Goal: Information Seeking & Learning: Check status

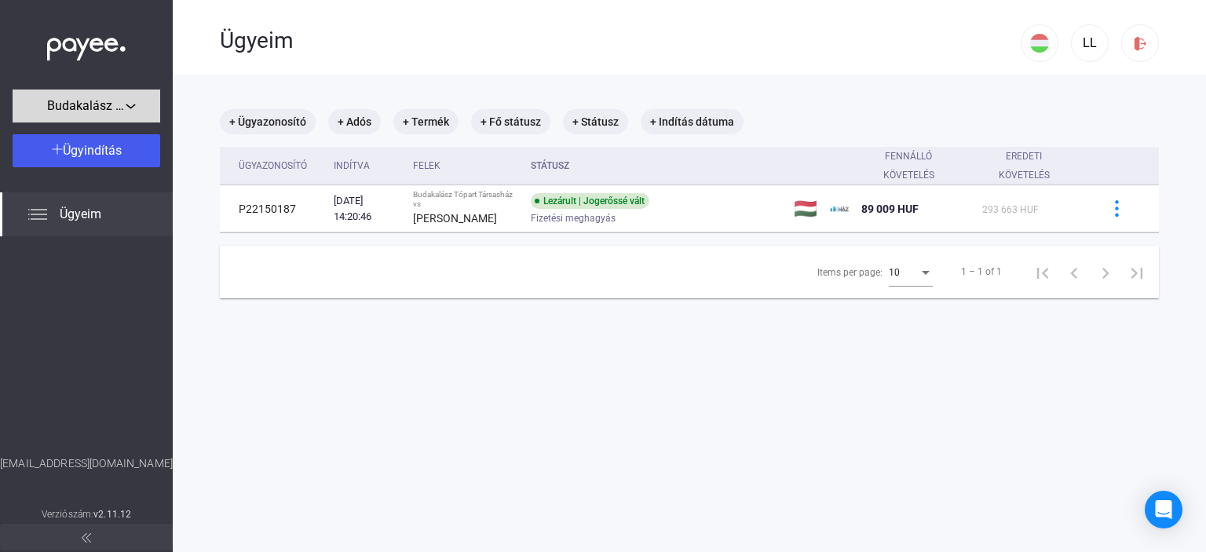
click at [108, 112] on span "Budakalász Tópart Társasház" at bounding box center [86, 106] width 79 height 19
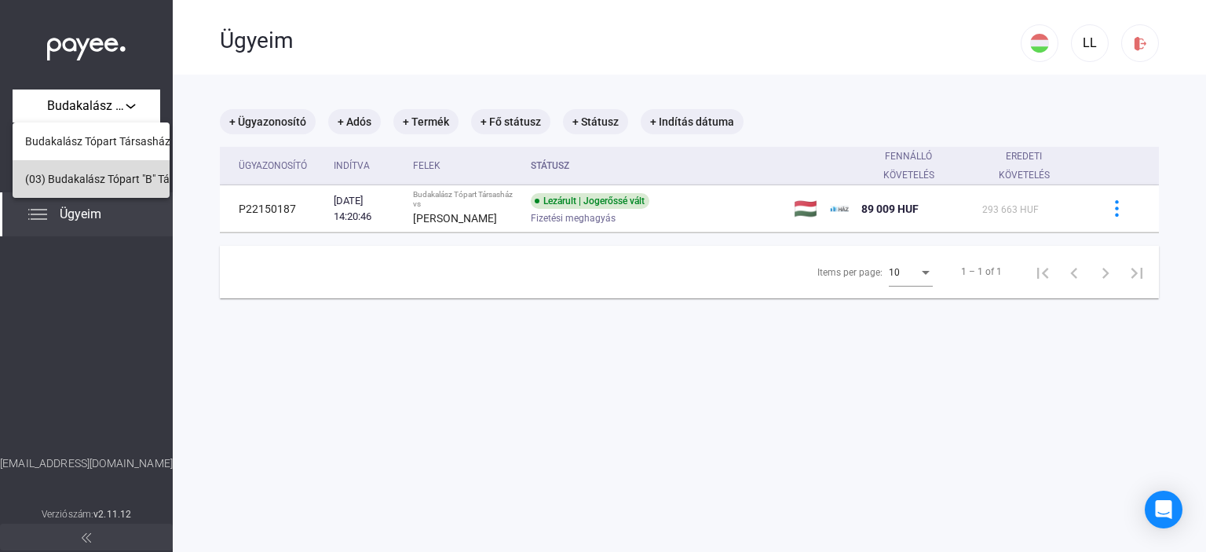
click at [108, 185] on span "(03) Budakalász Tópart "B" Társasház" at bounding box center [117, 179] width 184 height 19
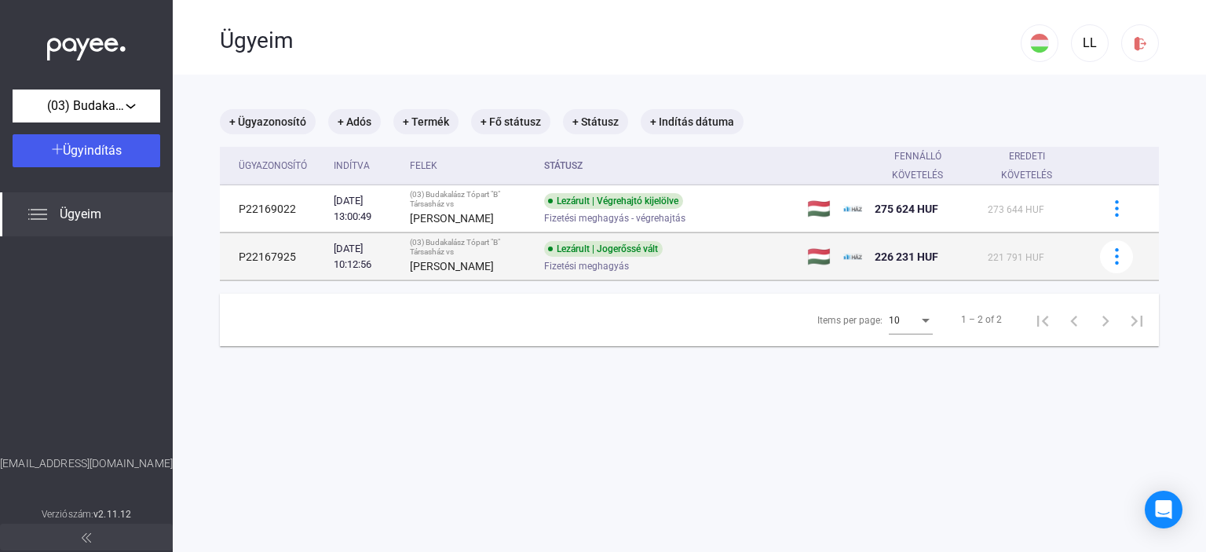
click at [985, 279] on td "221 791 HUF" at bounding box center [1034, 256] width 105 height 47
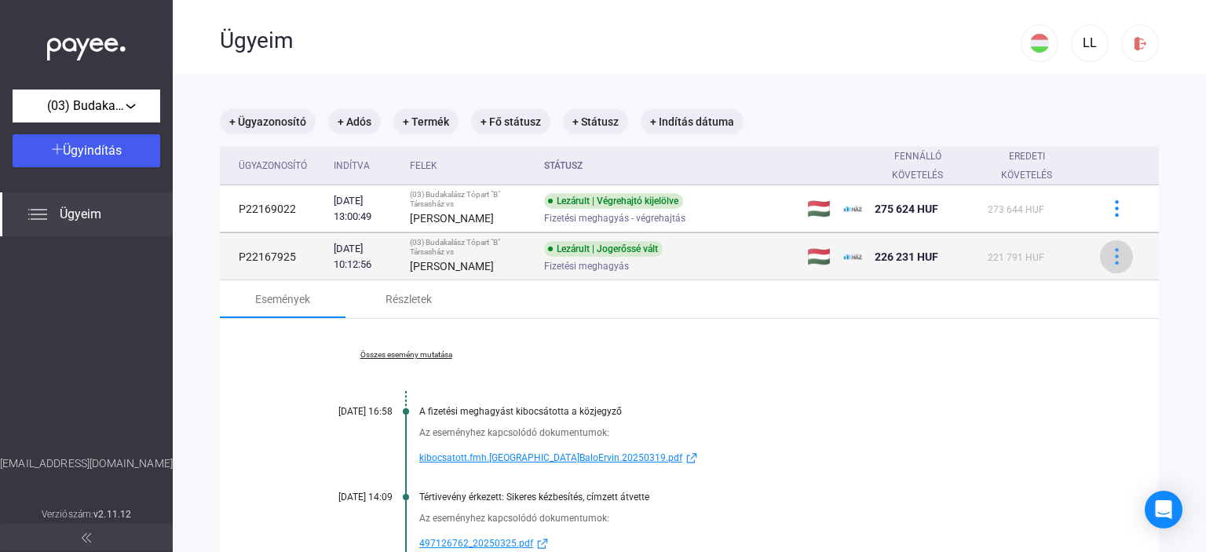
click at [1105, 249] on div at bounding box center [1117, 256] width 24 height 16
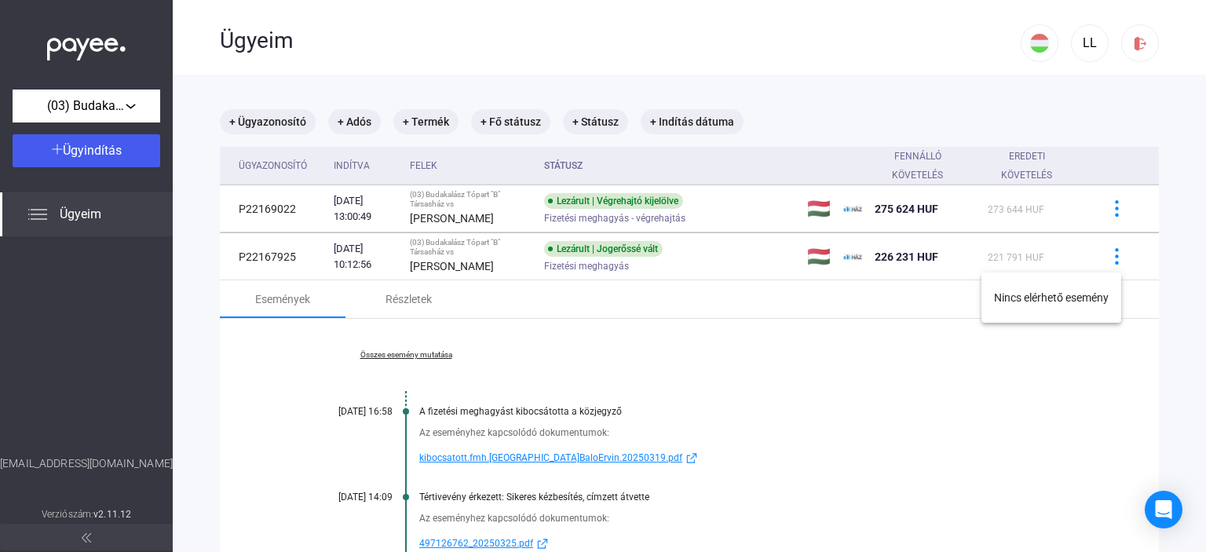
click at [997, 257] on div at bounding box center [603, 276] width 1206 height 552
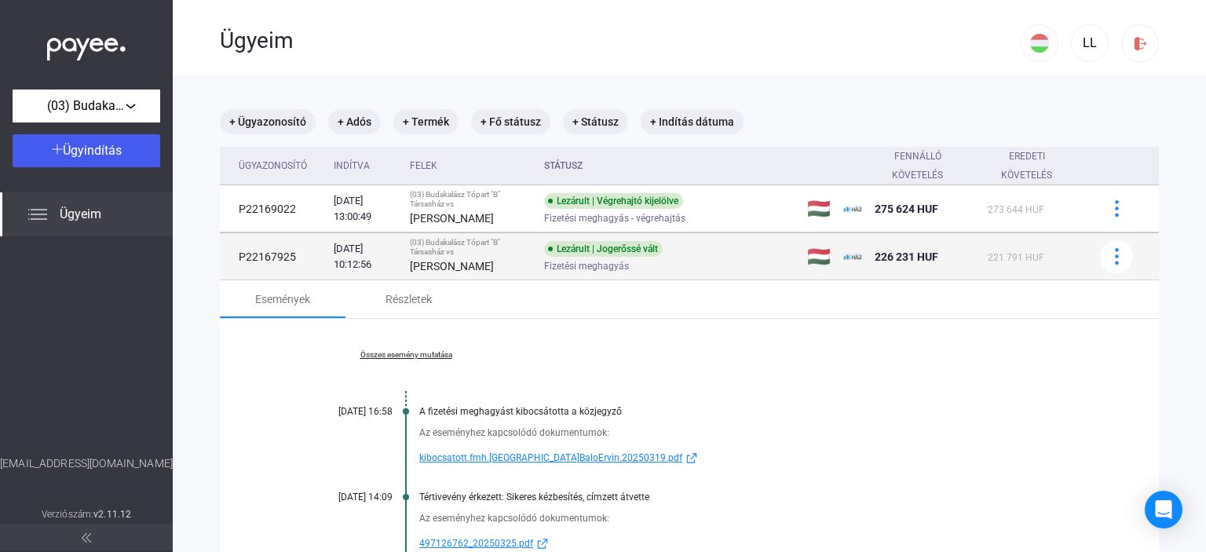
click at [283, 265] on td "P22167925" at bounding box center [274, 256] width 108 height 47
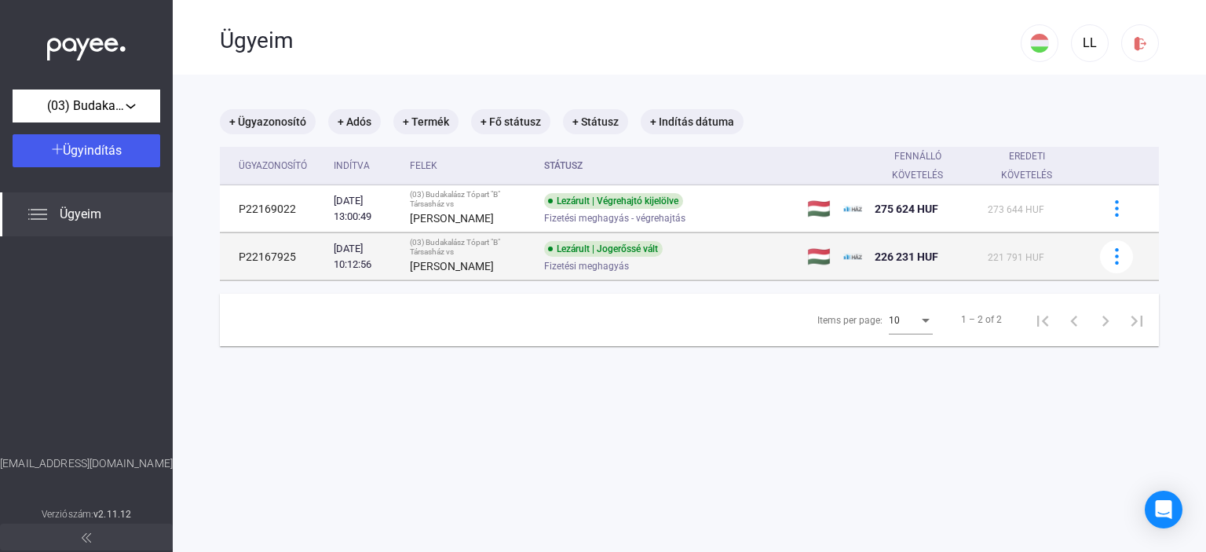
click at [286, 250] on td "P22167925" at bounding box center [274, 256] width 108 height 47
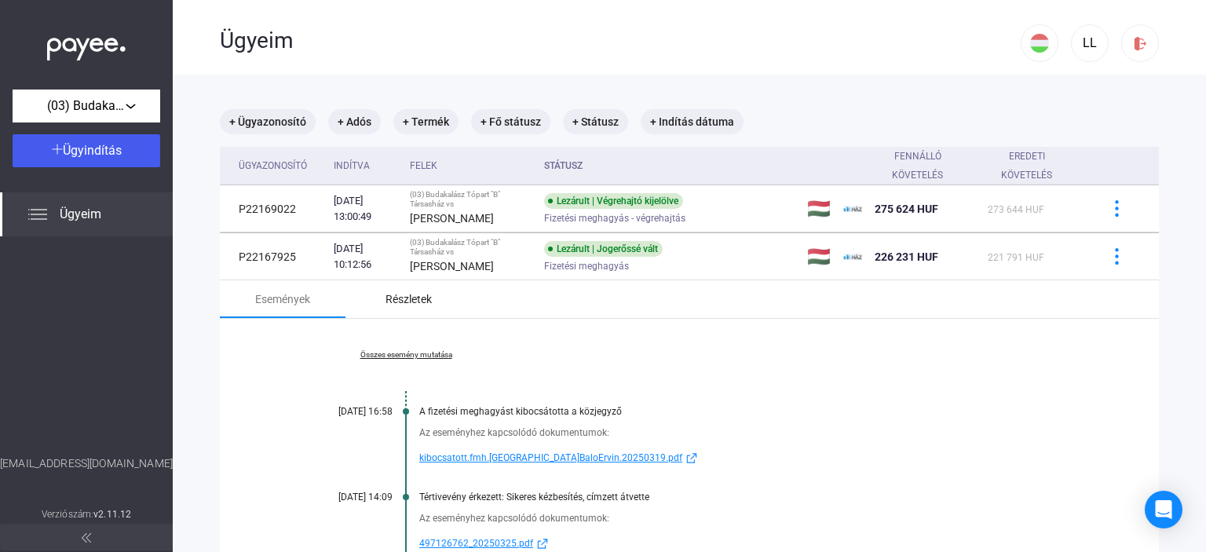
click at [426, 290] on div "Részletek" at bounding box center [409, 299] width 46 height 19
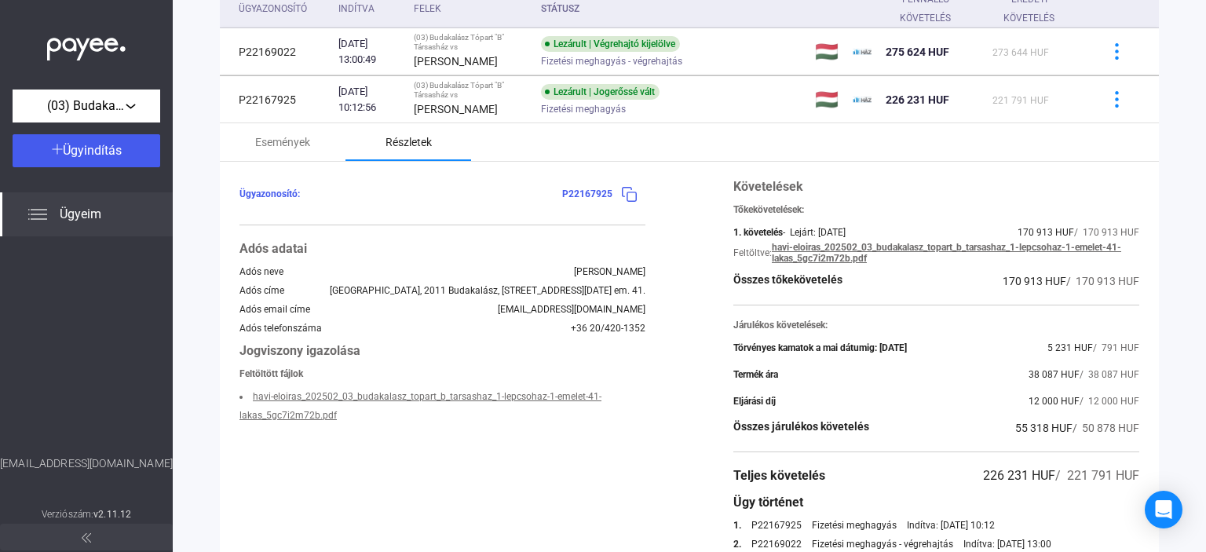
scroll to position [79, 0]
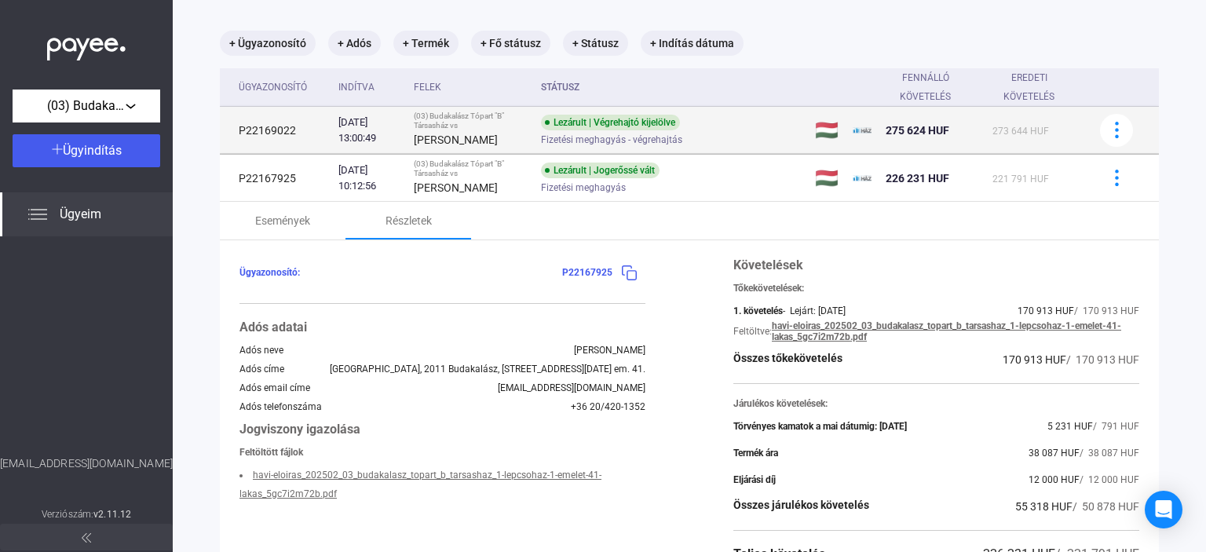
click at [580, 125] on div "Lezárult | Végrehajtó kijelölve" at bounding box center [610, 123] width 139 height 16
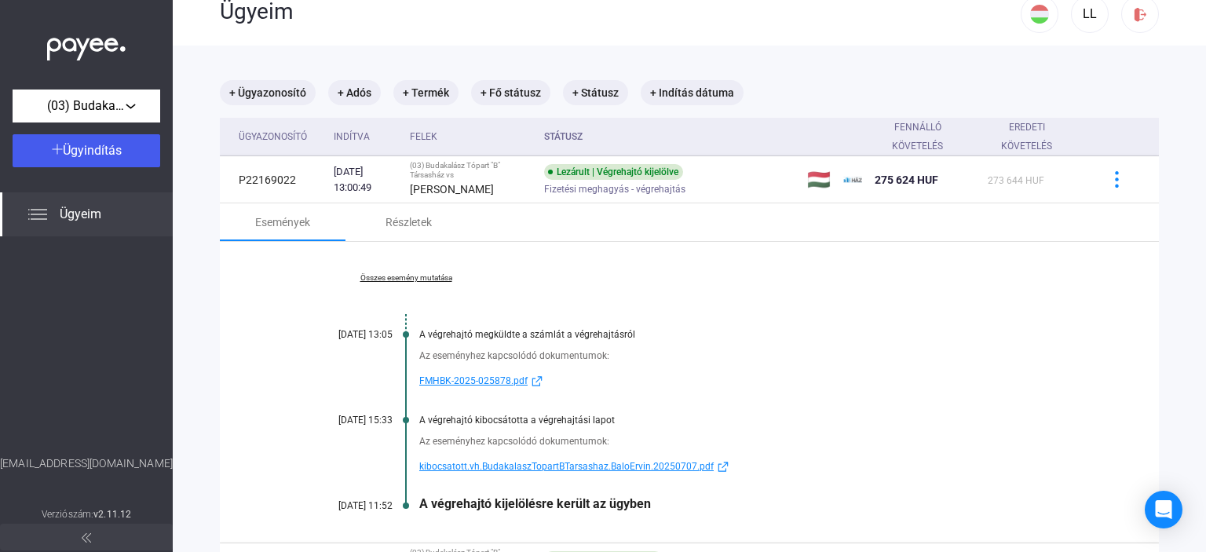
scroll to position [22, 0]
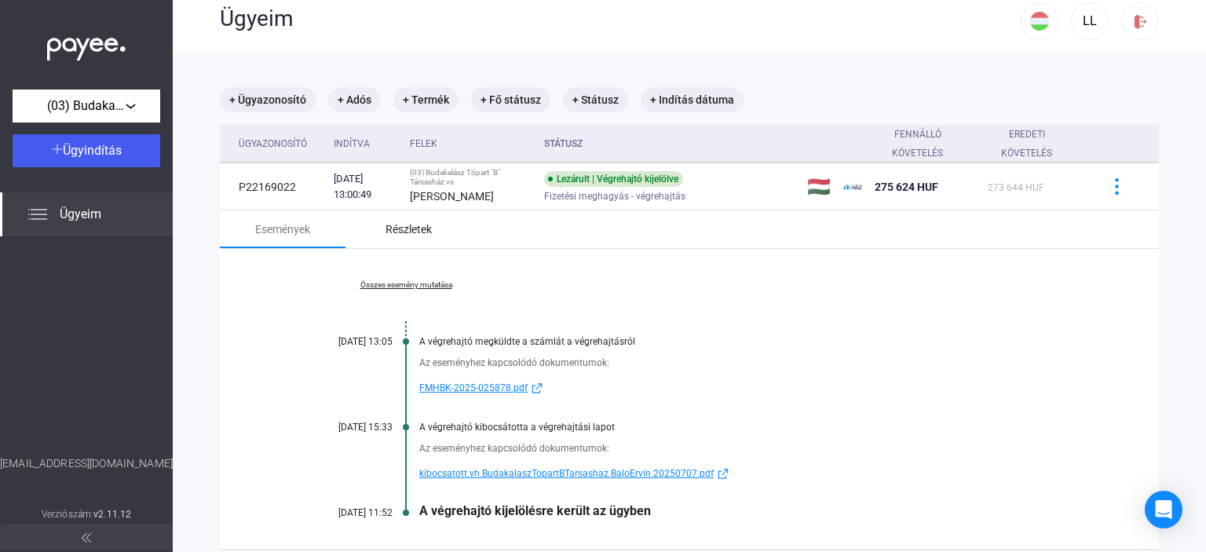
click at [396, 227] on div "Részletek" at bounding box center [409, 229] width 46 height 19
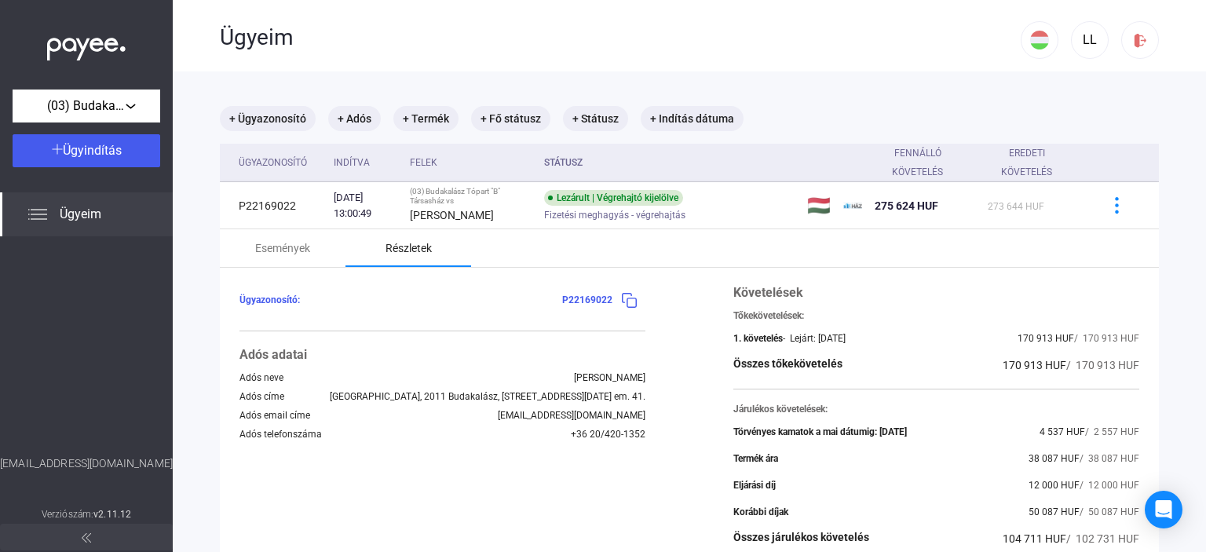
scroll to position [0, 0]
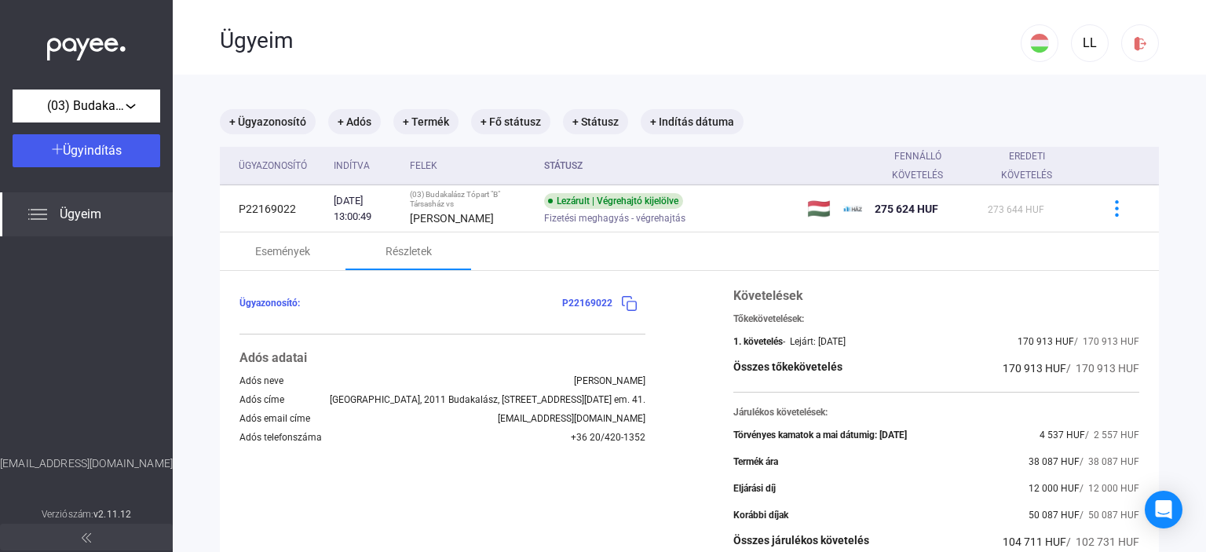
click at [622, 298] on img at bounding box center [629, 303] width 16 height 16
click at [602, 308] on div "Ügyazonosító: P22169022" at bounding box center [443, 303] width 406 height 33
click at [598, 305] on span "P22169022" at bounding box center [587, 303] width 50 height 11
click at [621, 301] on img at bounding box center [629, 303] width 16 height 16
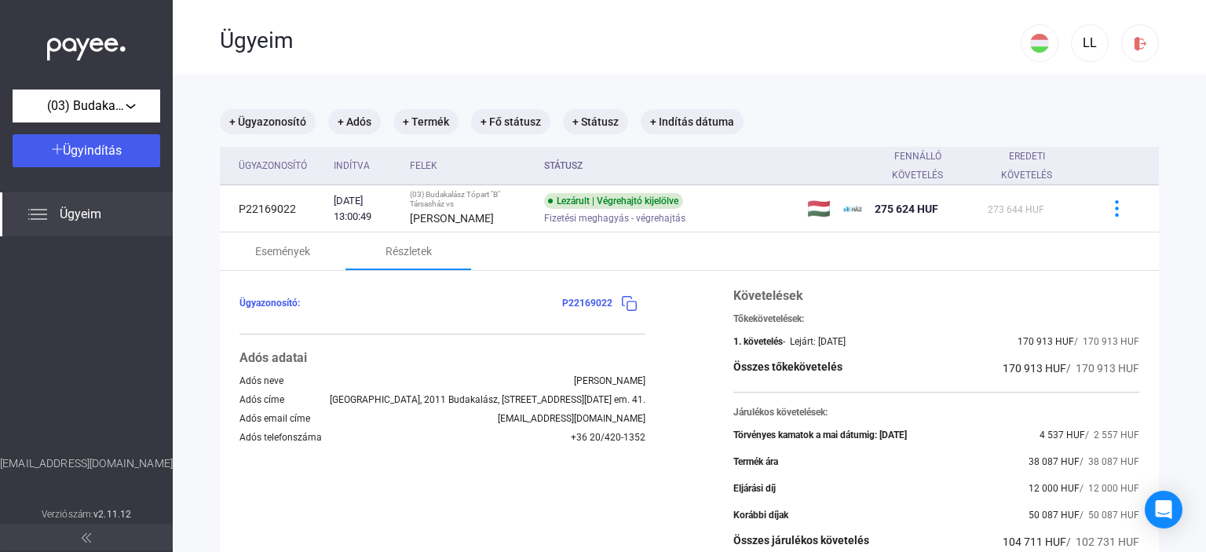
click at [621, 301] on img at bounding box center [629, 303] width 16 height 16
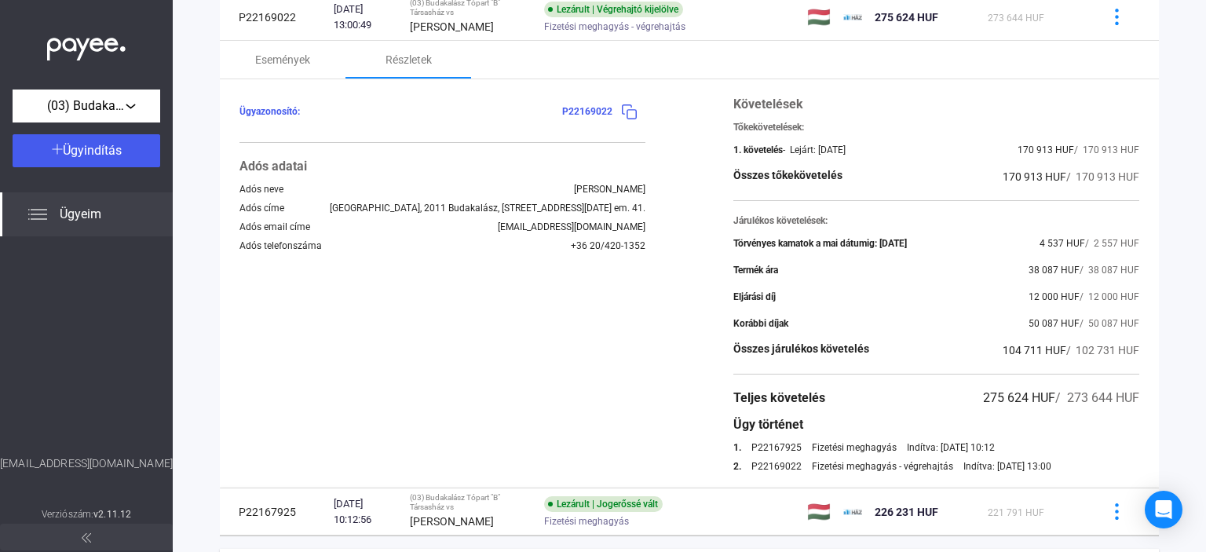
scroll to position [236, 0]
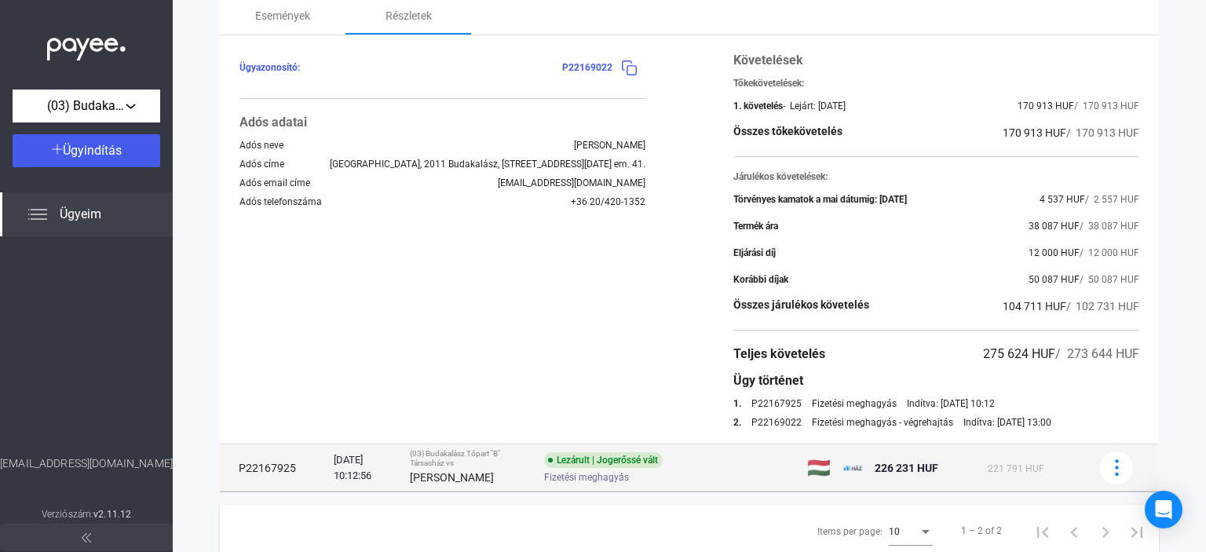
click at [722, 467] on div "Lezárult | Jogerőssé vált Fizetési meghagyás" at bounding box center [669, 467] width 250 height 31
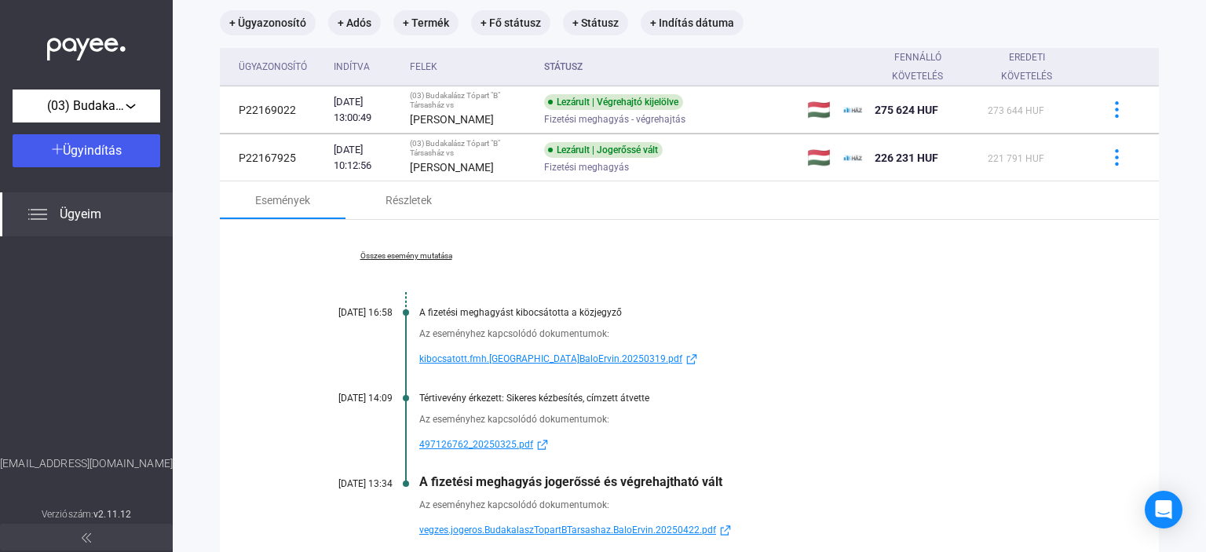
scroll to position [0, 0]
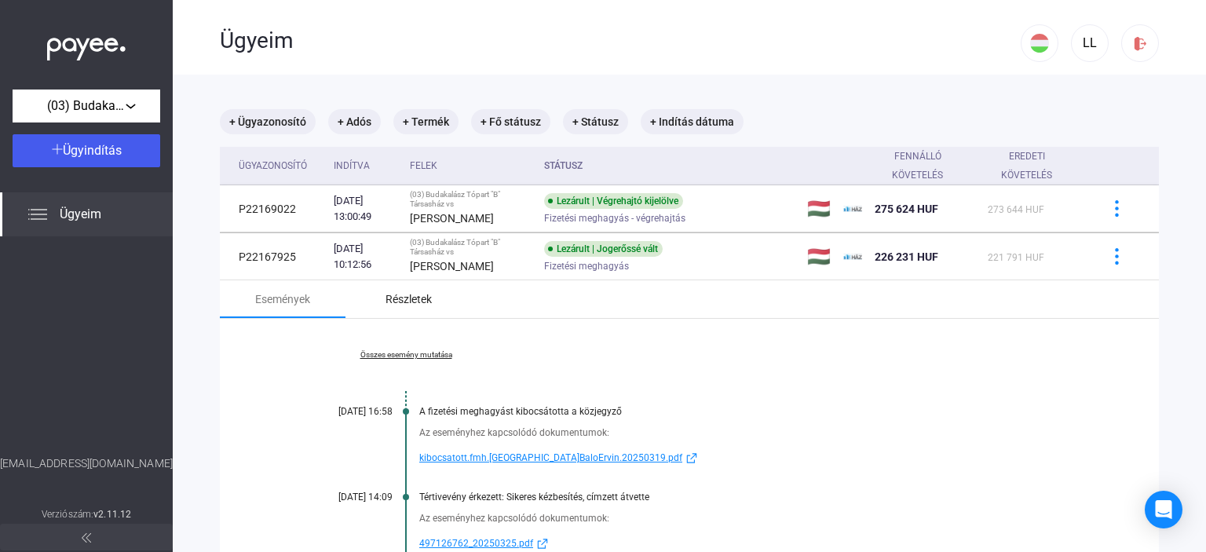
click at [418, 298] on div "Részletek" at bounding box center [409, 299] width 46 height 19
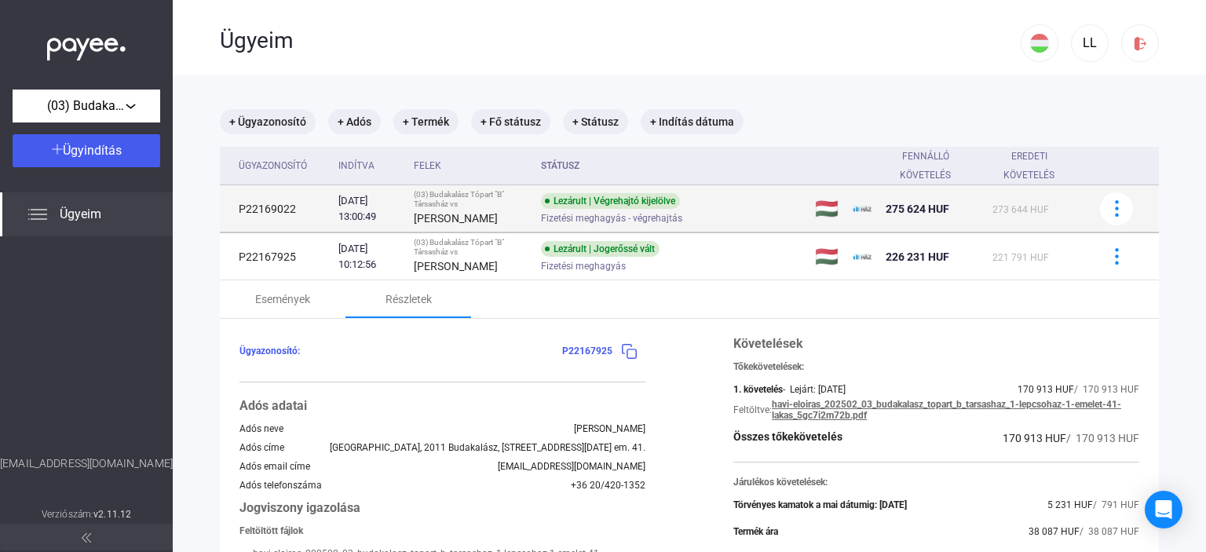
click at [499, 210] on div "[PERSON_NAME]" at bounding box center [471, 218] width 115 height 19
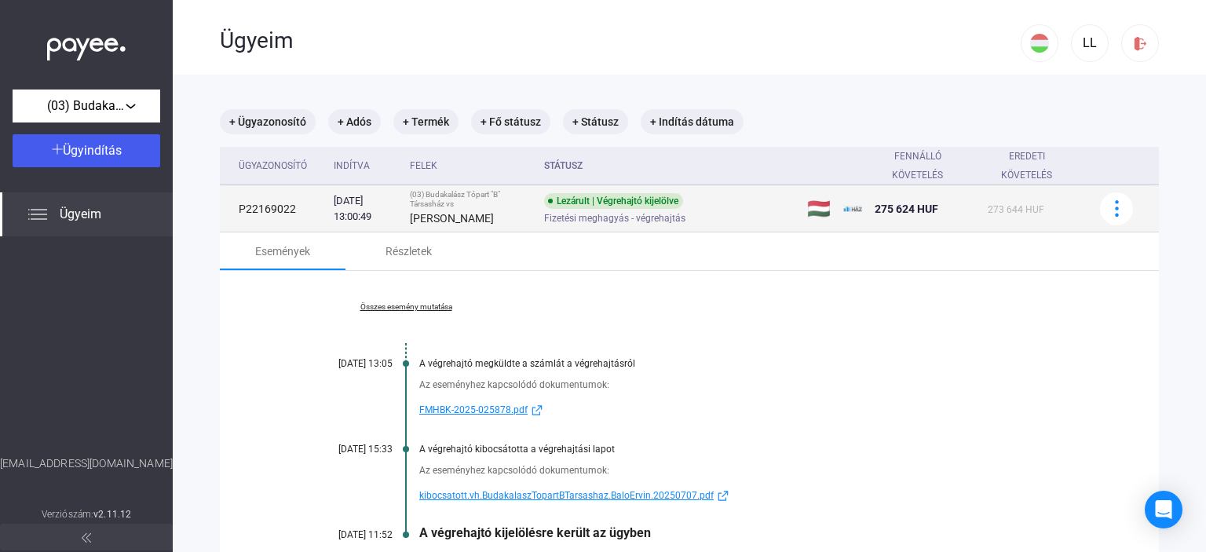
click at [550, 223] on span "Fizetési meghagyás - végrehajtás" at bounding box center [614, 218] width 141 height 19
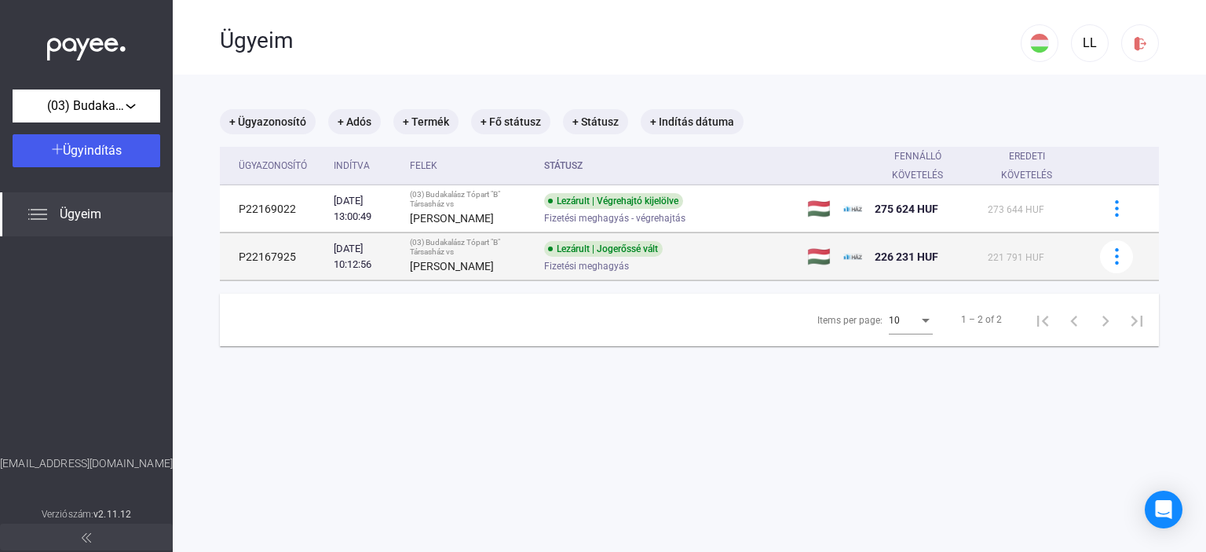
click at [540, 269] on td "Lezárult | Jogerőssé vált Fizetési meghagyás" at bounding box center [669, 256] width 263 height 47
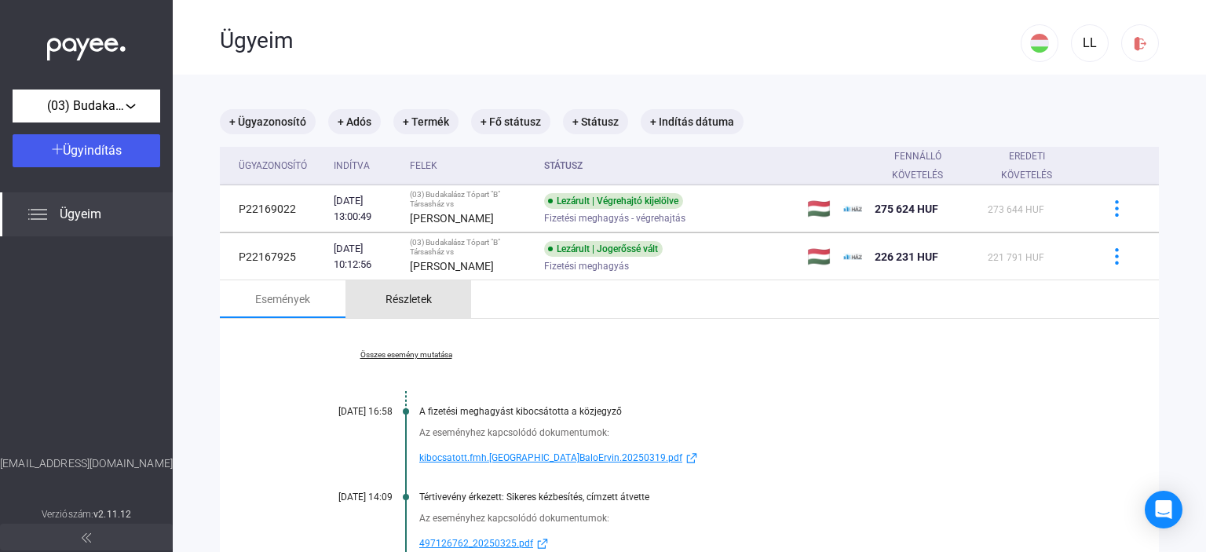
click at [418, 295] on div "Részletek" at bounding box center [409, 299] width 46 height 19
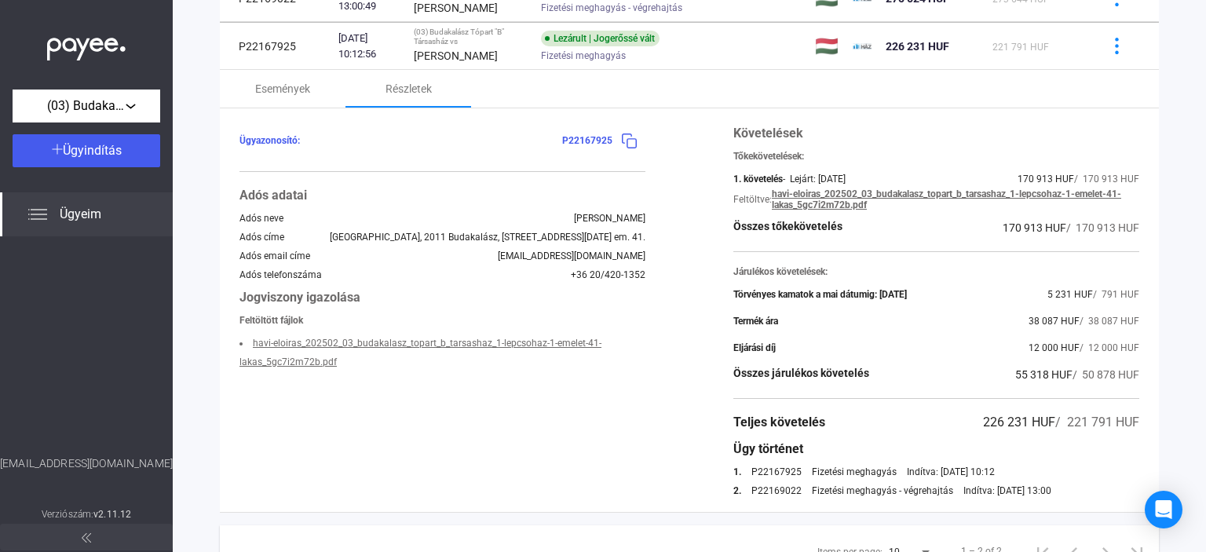
scroll to position [282, 0]
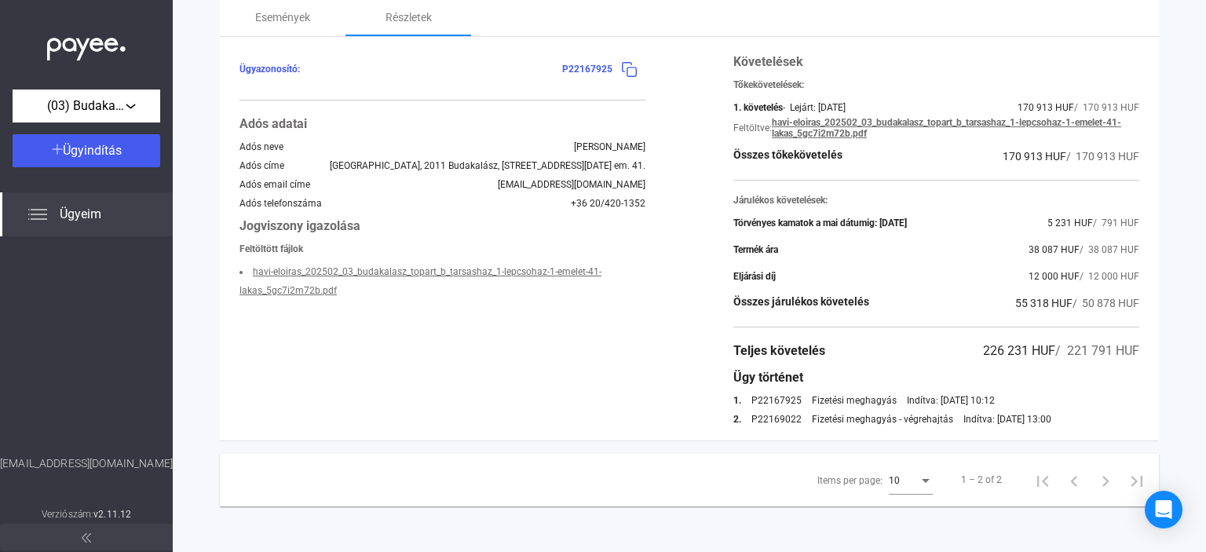
drag, startPoint x: 1180, startPoint y: 474, endPoint x: 444, endPoint y: 313, distance: 754.0
click at [447, 305] on main "+ Ügyazonosító + Adós + Termék + Fő státusz + Státusz + Indítás dátuma Ügyazono…" at bounding box center [689, 173] width 1033 height 761
click at [569, 467] on div "Items per page: 10 1 – 2 of 2" at bounding box center [689, 480] width 939 height 53
click at [986, 480] on div "1 – 2 of 2" at bounding box center [981, 479] width 41 height 19
click at [909, 470] on mat-select "10" at bounding box center [911, 479] width 44 height 19
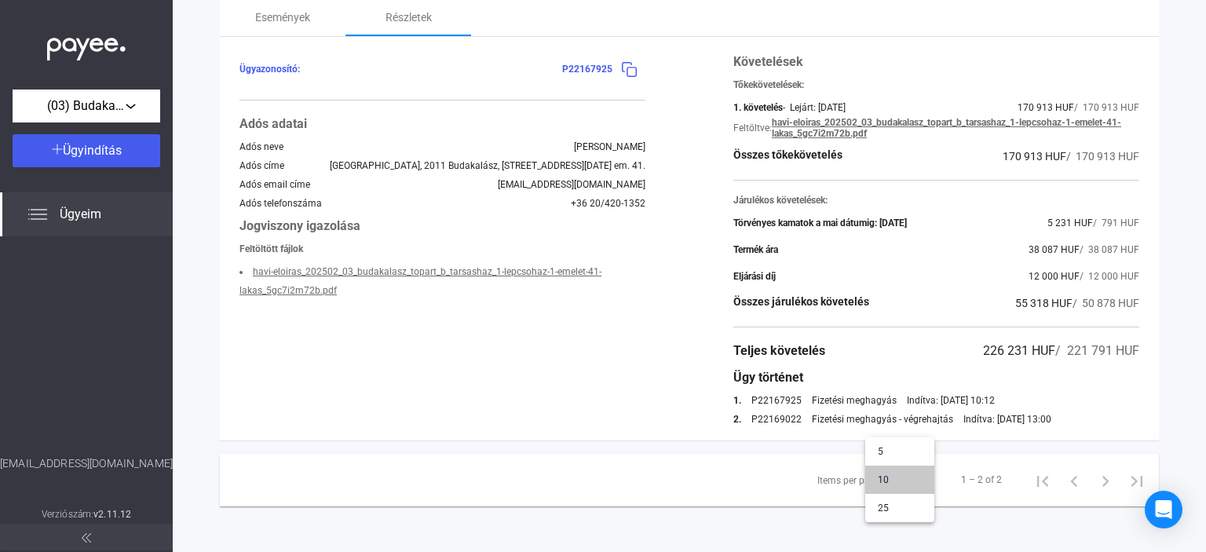
click at [909, 470] on span "10" at bounding box center [900, 479] width 44 height 19
click at [814, 504] on div "Items per page: 10" at bounding box center [875, 480] width 122 height 53
click at [806, 126] on link "havi-eloiras_202502_03_budakalasz_topart_b_tarsashaz_1-lepcsohaz-1-emelet-41-la…" at bounding box center [956, 128] width 368 height 22
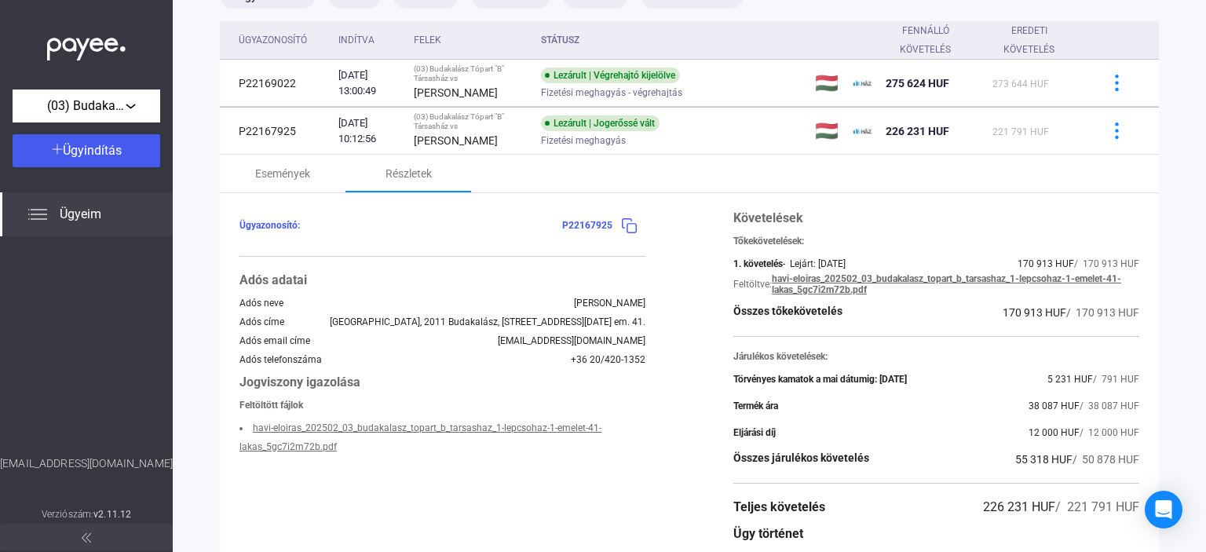
scroll to position [0, 0]
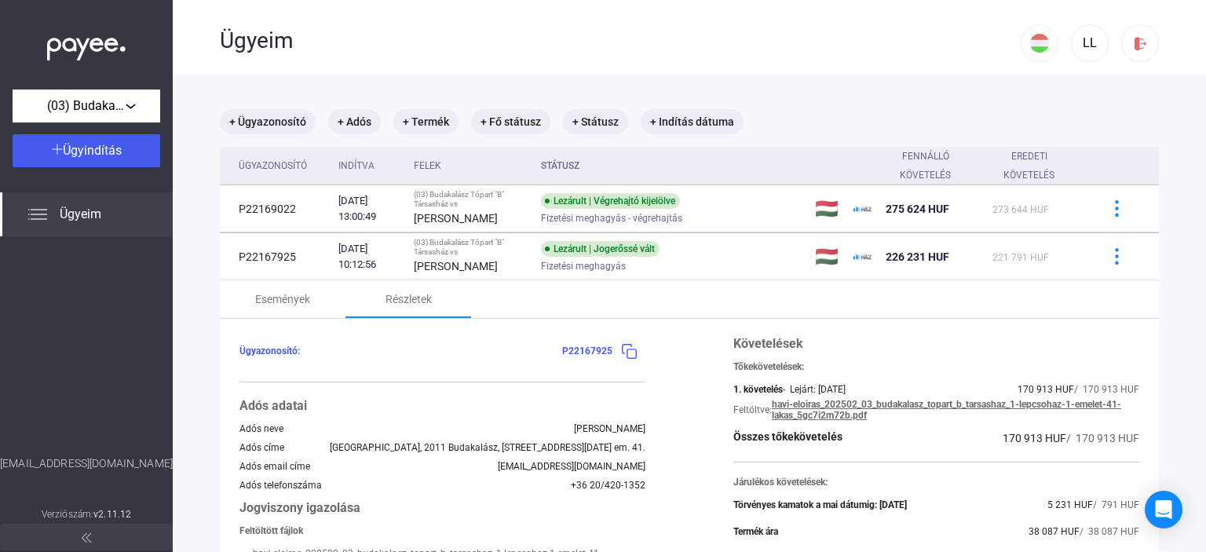
drag, startPoint x: 1163, startPoint y: 427, endPoint x: 198, endPoint y: 19, distance: 1047.9
click at [198, 19] on app-cases "Ügyeim LL + Ügyazonosító + Adós + Termék + Fő státusz + Státusz + Indítás dátum…" at bounding box center [689, 418] width 1033 height 836
click at [1158, 262] on main "+ Ügyazonosító + Adós + Termék + Fő státusz + Státusz + Indítás dátuma Ügyazono…" at bounding box center [689, 455] width 1033 height 761
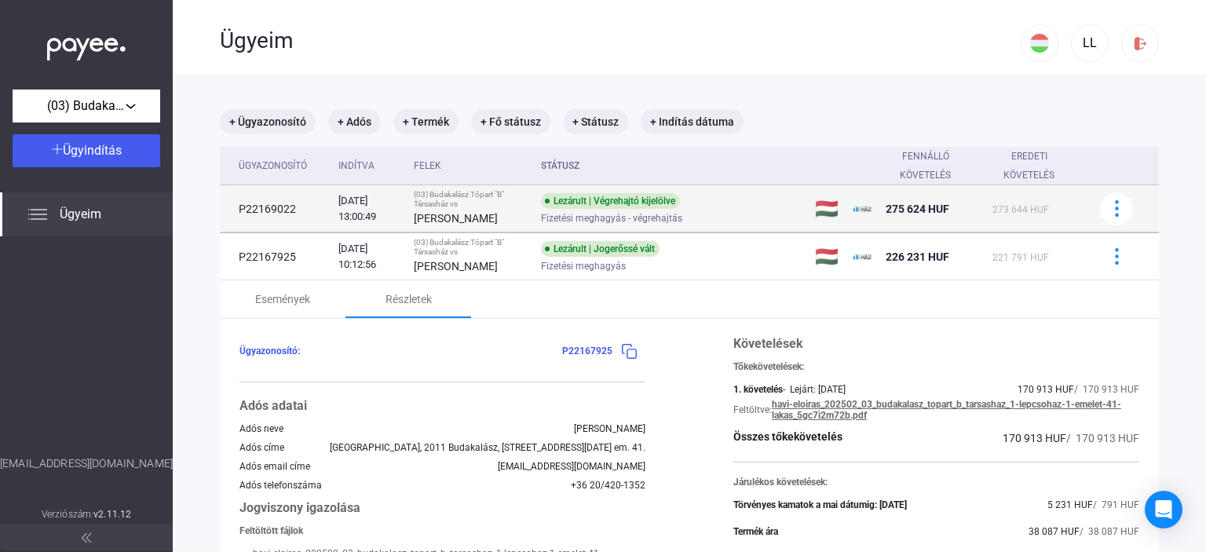
click at [561, 195] on div "Lezárult | Végrehajtó kijelölve" at bounding box center [610, 201] width 139 height 16
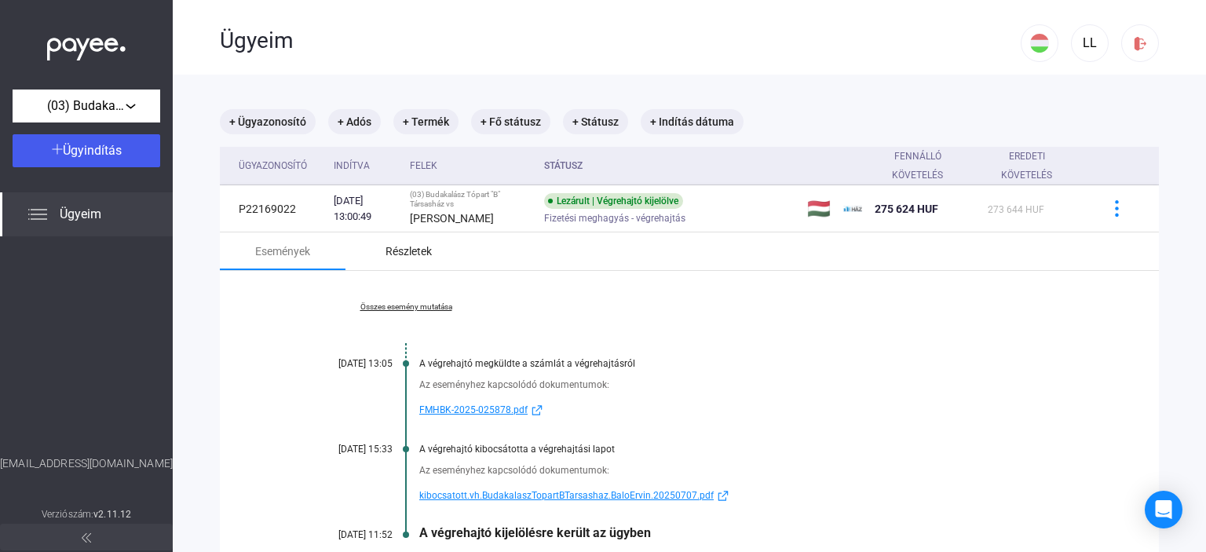
click at [431, 254] on div "Részletek" at bounding box center [409, 251] width 46 height 19
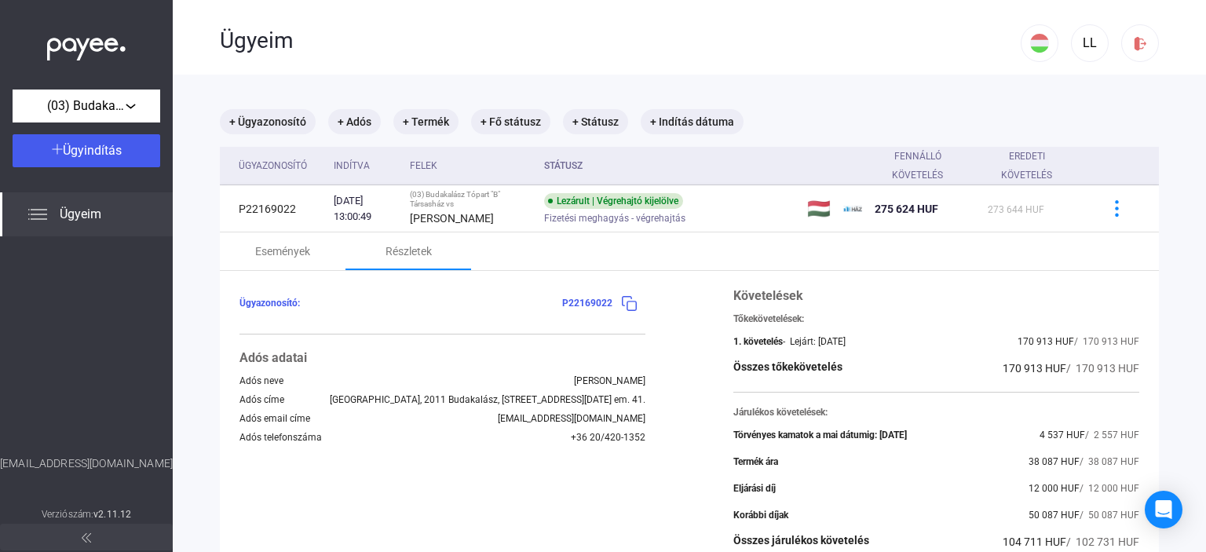
drag, startPoint x: 1178, startPoint y: 426, endPoint x: 210, endPoint y: 6, distance: 1054.7
click at [210, 6] on app-cases "Ügyeim LL + Ügyazonosító + Adós + Termék + Fő státusz + Státusz + Indítás dátum…" at bounding box center [689, 420] width 1033 height 840
